Goal: Information Seeking & Learning: Learn about a topic

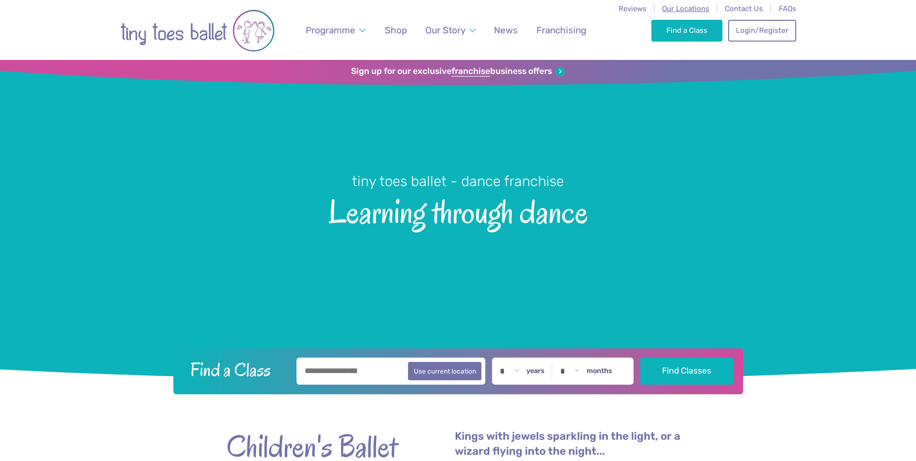
click at [694, 10] on span "Our Locations" at bounding box center [685, 8] width 47 height 9
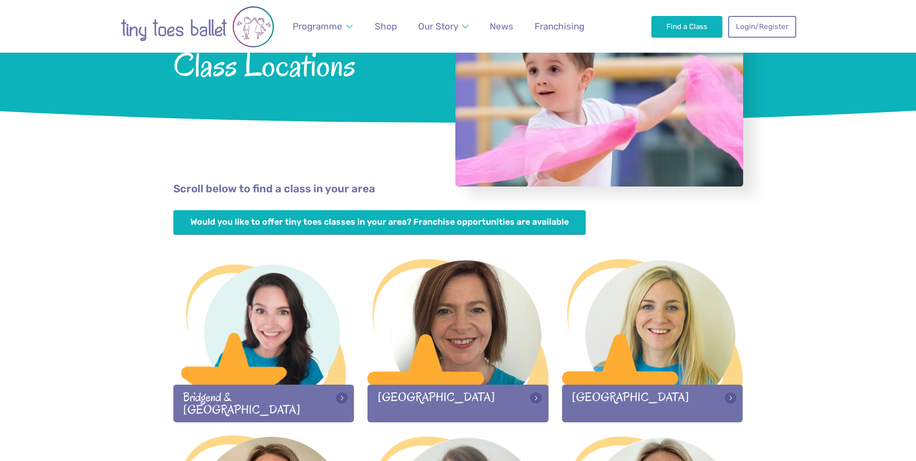
scroll to position [290, 0]
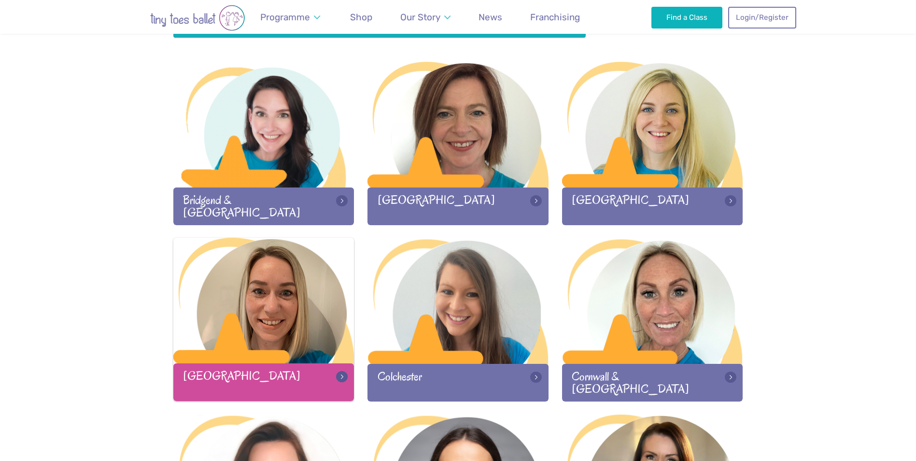
click at [255, 306] on div at bounding box center [263, 302] width 181 height 128
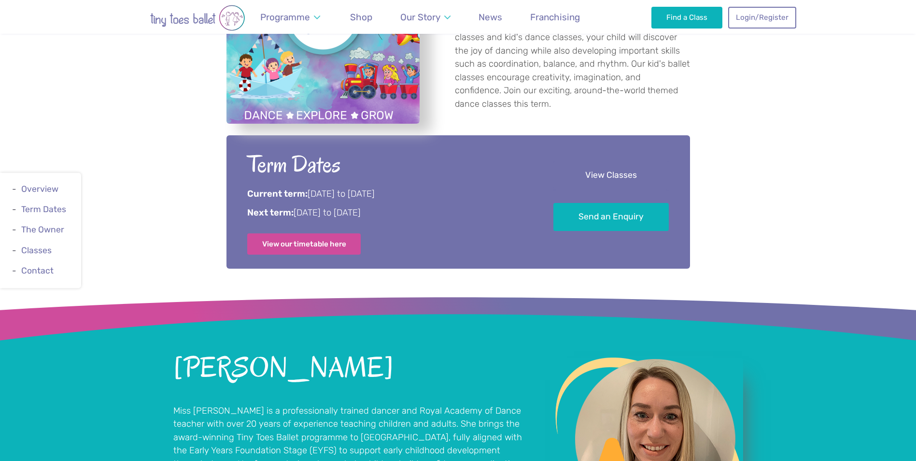
click at [594, 173] on link "View Classes" at bounding box center [610, 175] width 115 height 28
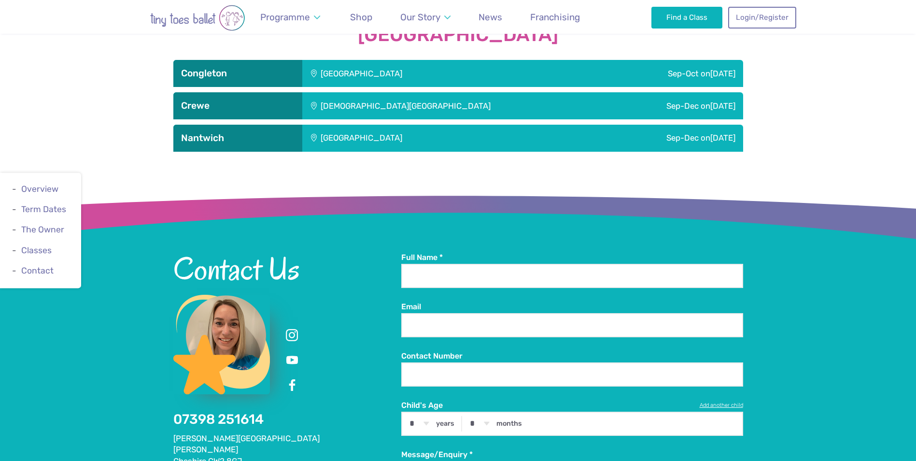
scroll to position [483, 0]
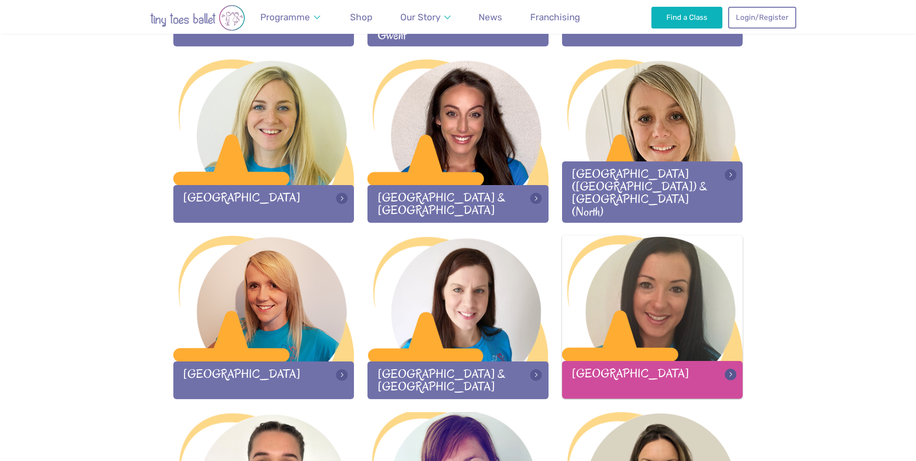
scroll to position [1014, 0]
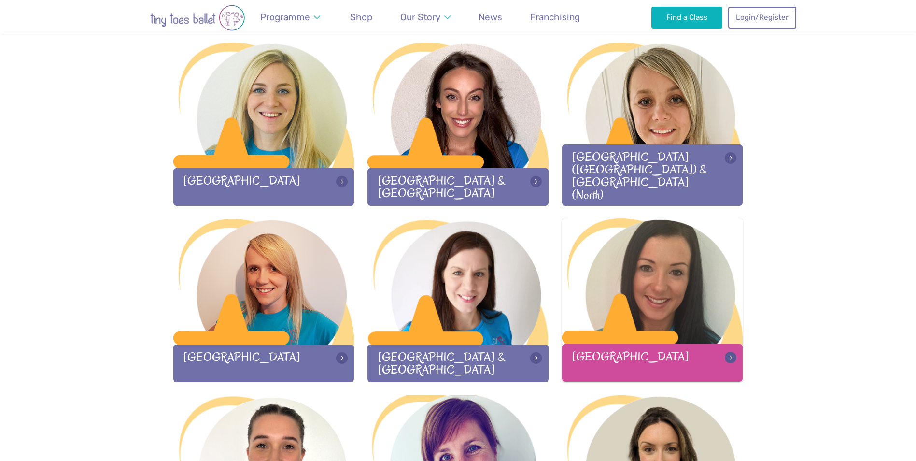
click at [651, 282] on div at bounding box center [652, 282] width 181 height 128
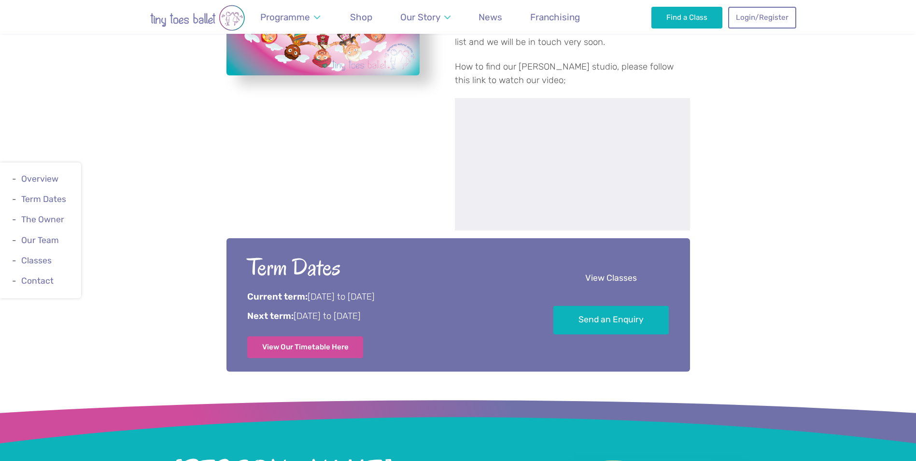
click at [592, 282] on link "View Classes" at bounding box center [610, 278] width 115 height 28
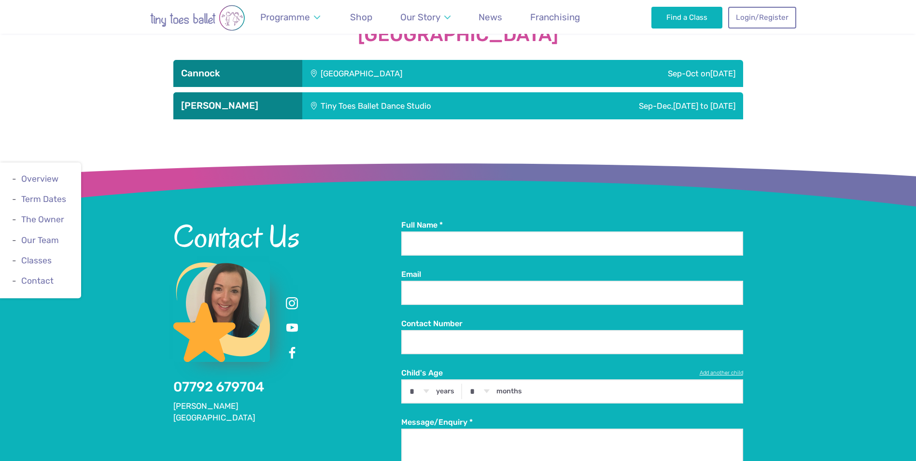
click at [314, 232] on h2 "Contact Us" at bounding box center [287, 236] width 228 height 33
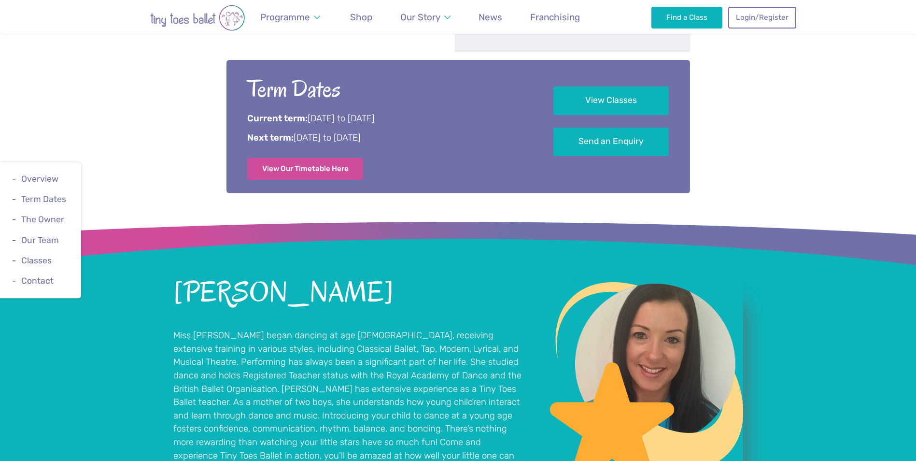
scroll to position [694, 0]
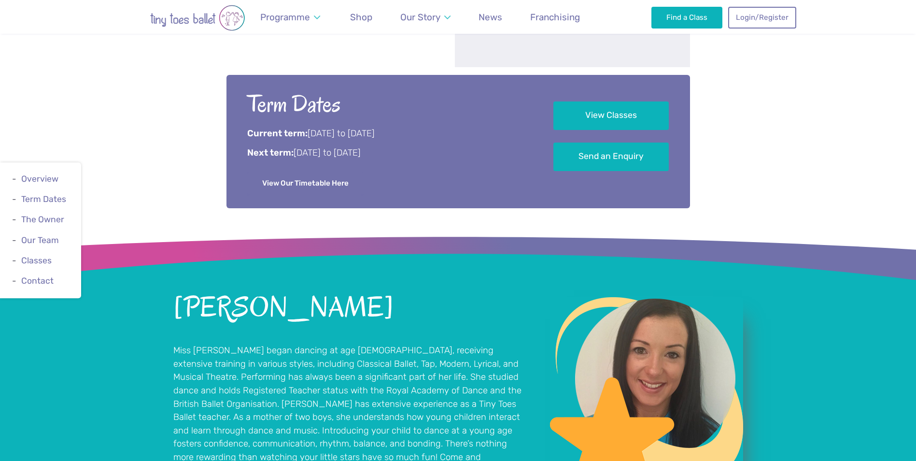
click at [312, 185] on link "View Our Timetable Here" at bounding box center [305, 182] width 116 height 21
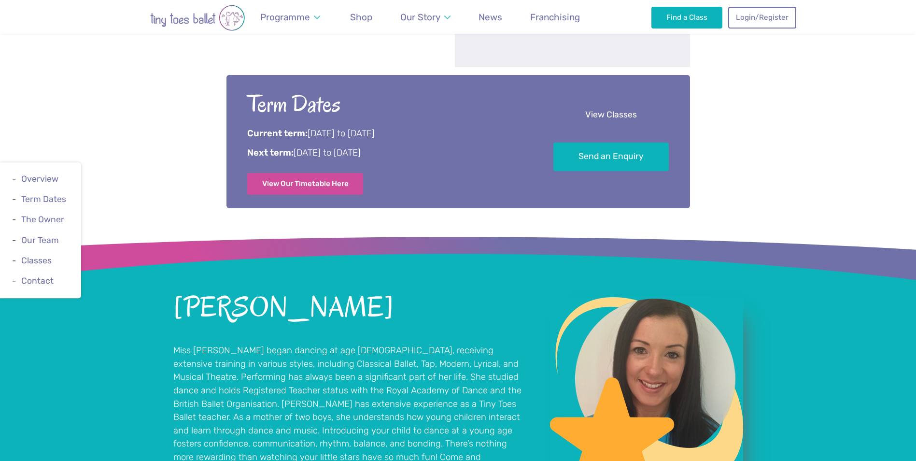
click at [604, 114] on link "View Classes" at bounding box center [610, 115] width 115 height 28
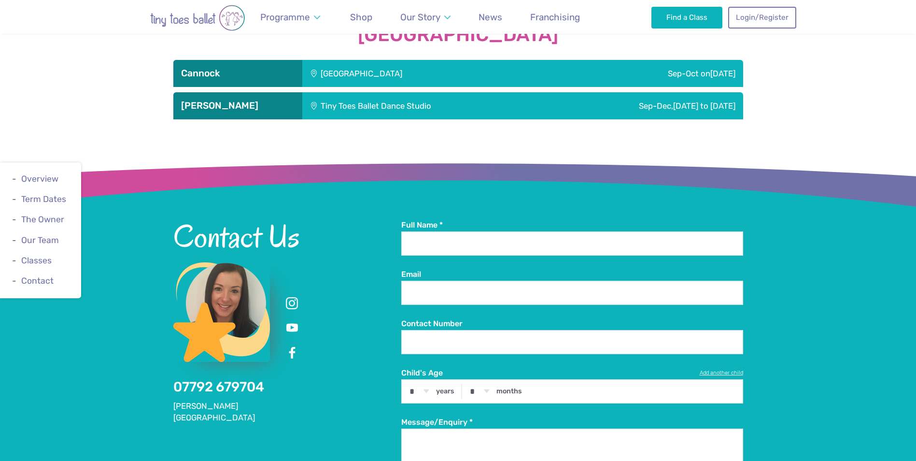
click at [495, 74] on div "[GEOGRAPHIC_DATA]" at bounding box center [426, 73] width 249 height 27
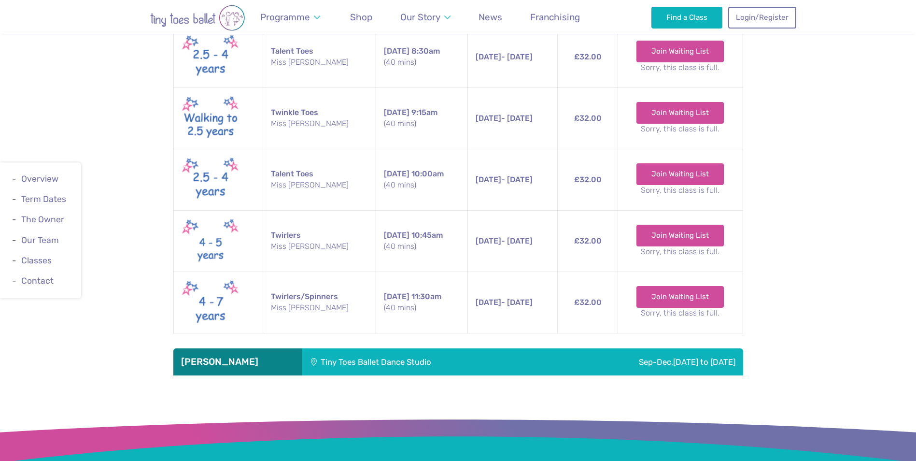
scroll to position [1805, 0]
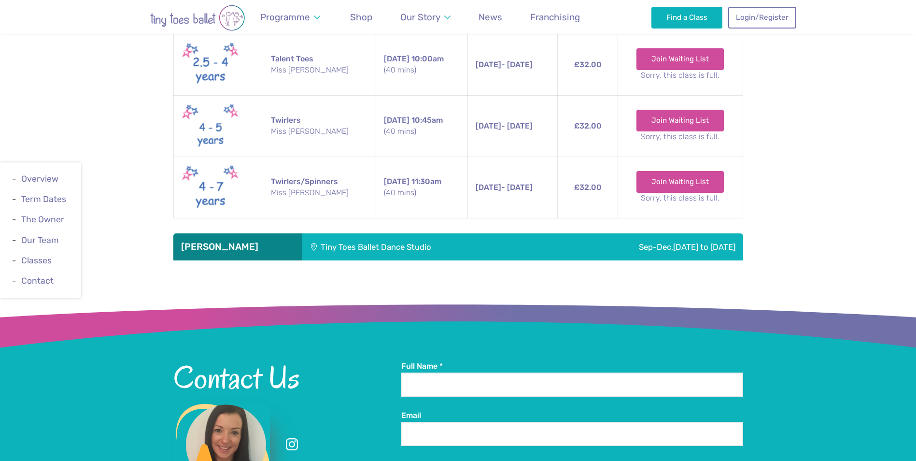
click at [490, 248] on div "Tiny Toes Ballet Dance Studio" at bounding box center [423, 246] width 242 height 27
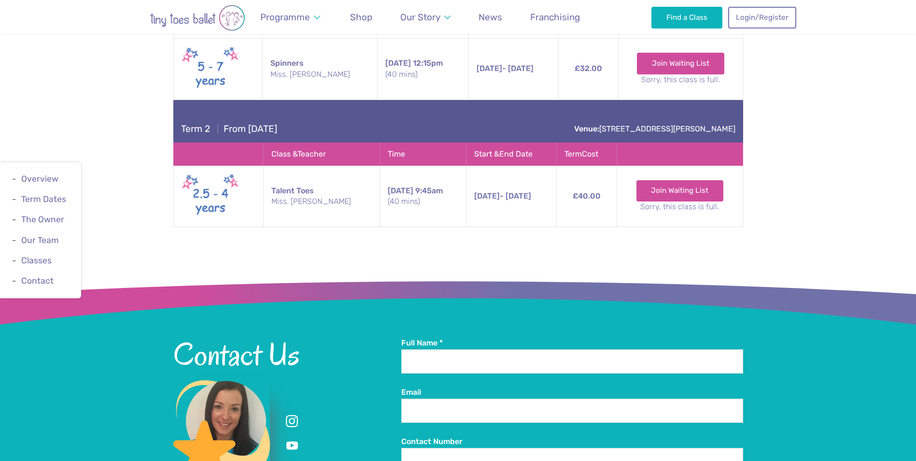
scroll to position [2771, 0]
